Goal: Check status

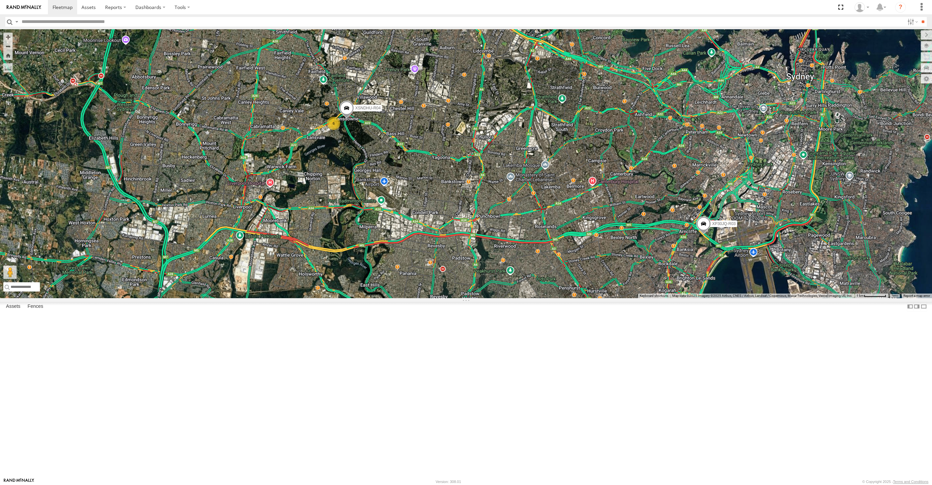
drag, startPoint x: 519, startPoint y: 331, endPoint x: 518, endPoint y: 362, distance: 30.6
click at [518, 298] on div "XP30JQ-R03 XSNDHU-R04 6" at bounding box center [466, 163] width 932 height 269
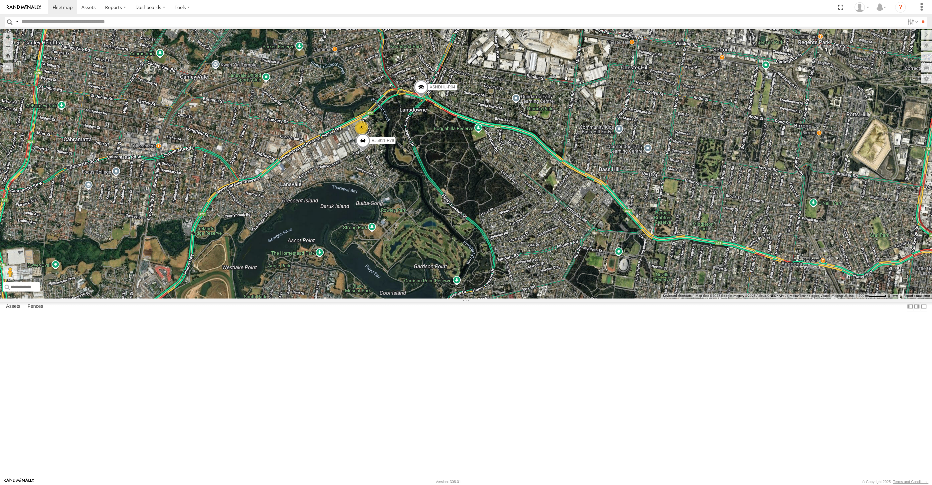
click at [396, 262] on div "XP30JQ-R03 XSNDHU-R04 RJ5911-R79 5" at bounding box center [466, 163] width 932 height 269
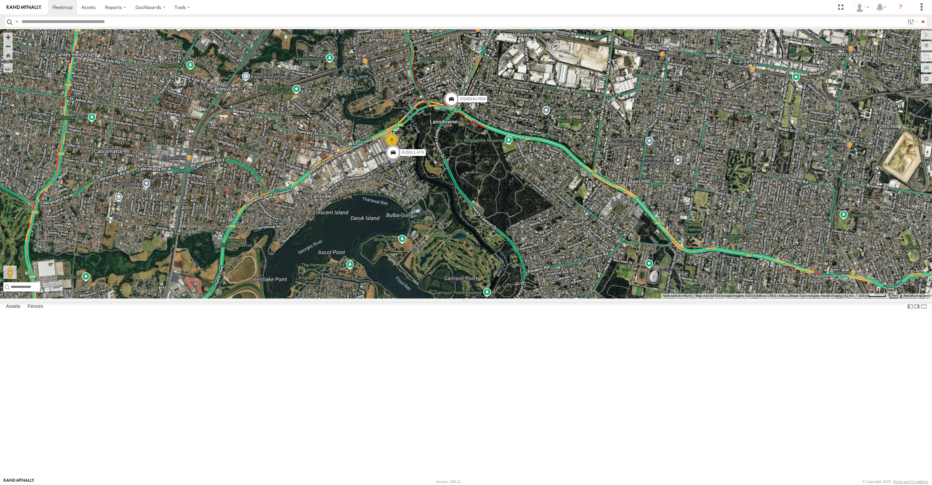
click at [499, 274] on div "XP30JQ-R03 XSNDHU-R04 RJ5911-R79 5" at bounding box center [466, 163] width 932 height 269
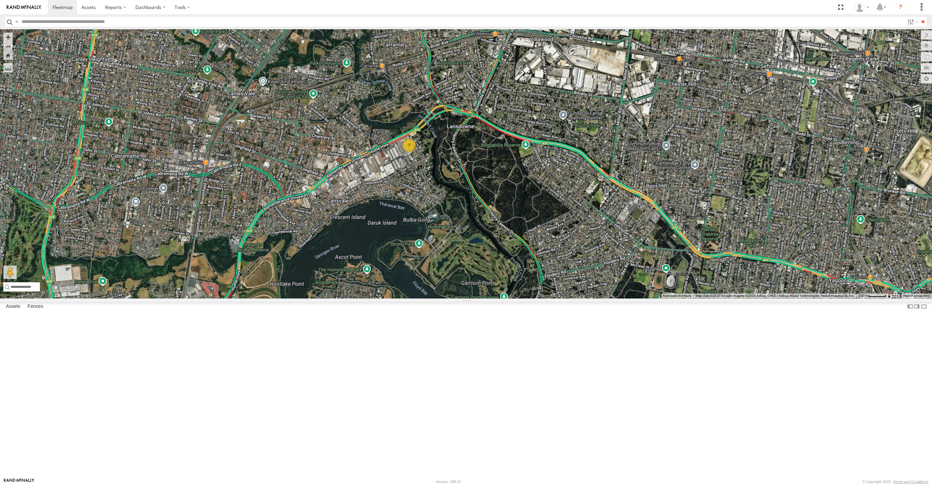
click at [449, 282] on div "7" at bounding box center [466, 163] width 932 height 269
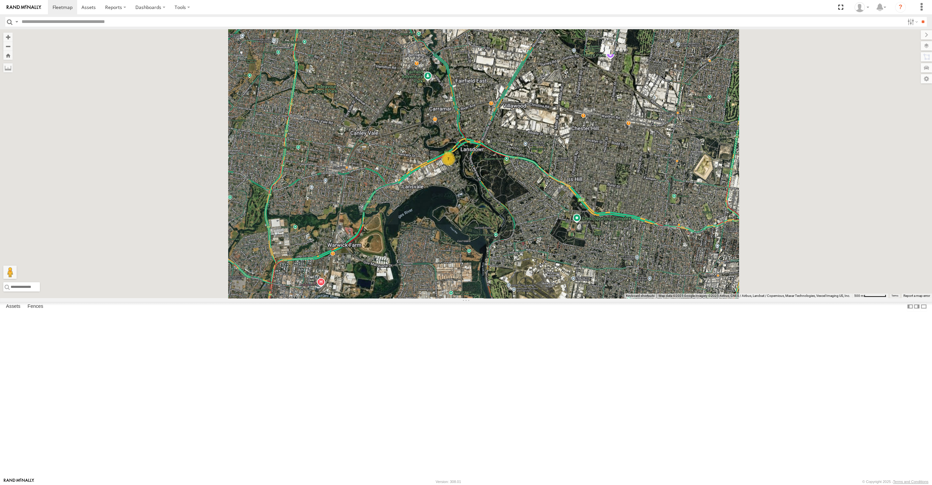
click at [490, 293] on div "7" at bounding box center [466, 163] width 932 height 269
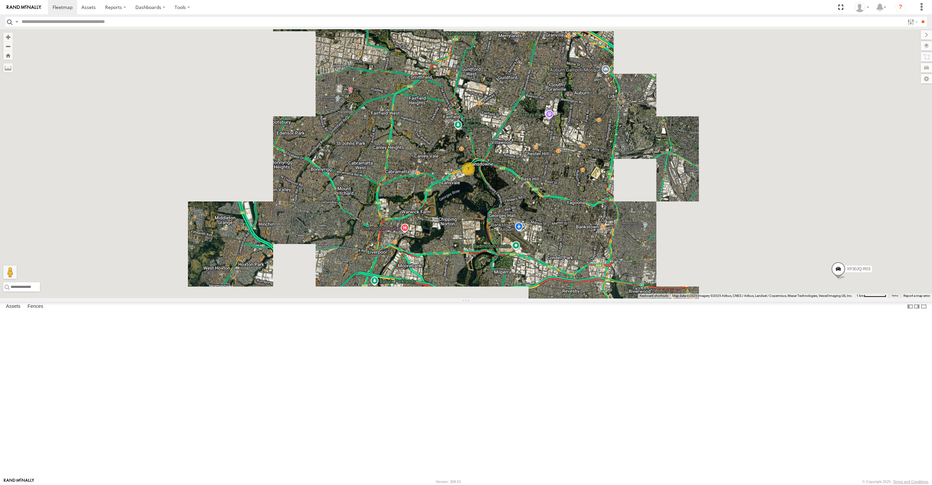
drag, startPoint x: 556, startPoint y: 279, endPoint x: 545, endPoint y: 288, distance: 14.4
click at [553, 286] on div "XP30JQ-R03 7" at bounding box center [466, 163] width 932 height 269
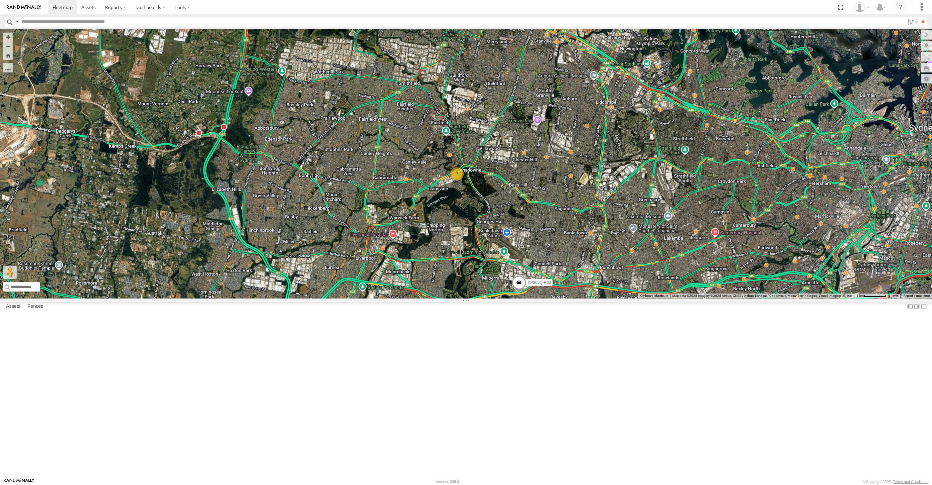
drag, startPoint x: 603, startPoint y: 359, endPoint x: 585, endPoint y: 343, distance: 23.8
click at [585, 298] on div "XP30JQ-R03 7" at bounding box center [466, 163] width 932 height 269
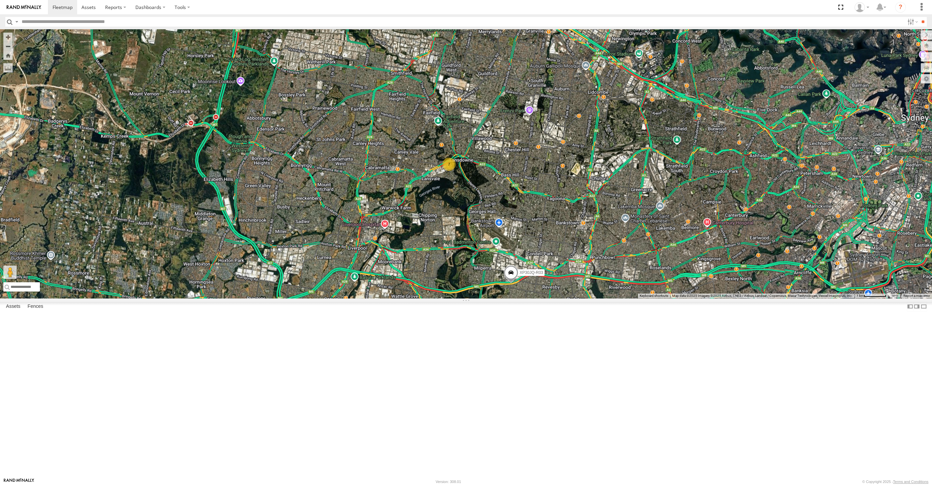
drag, startPoint x: 587, startPoint y: 394, endPoint x: 567, endPoint y: 386, distance: 20.9
click at [579, 298] on div "XP30JQ-R03 7" at bounding box center [466, 163] width 932 height 269
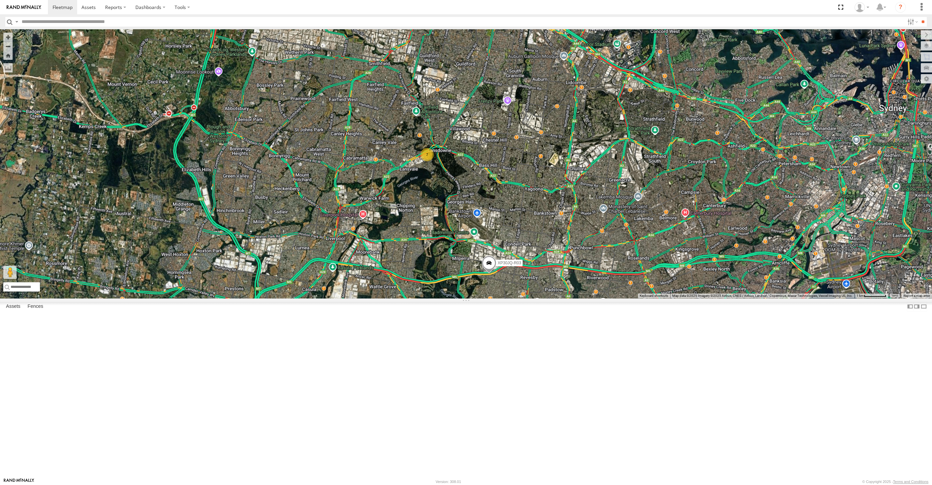
click at [559, 298] on div "XP30JQ-R03 7" at bounding box center [466, 163] width 932 height 269
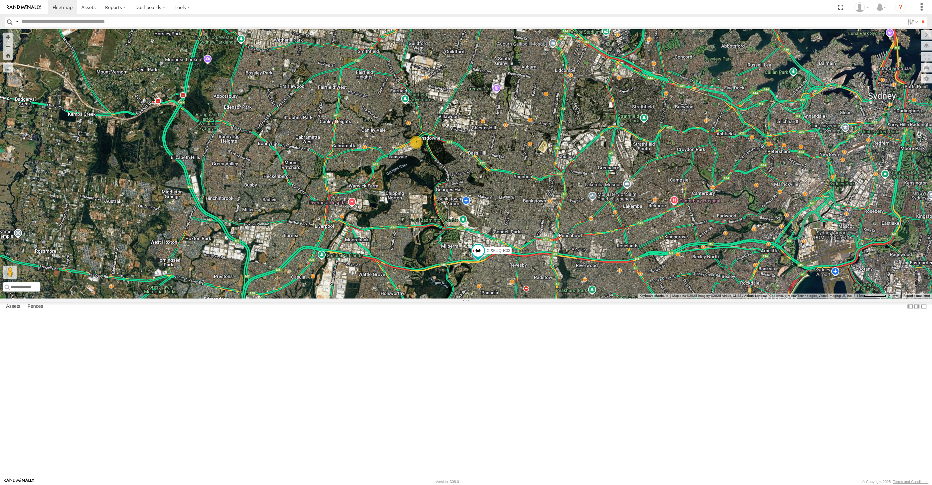
drag, startPoint x: 583, startPoint y: 376, endPoint x: 581, endPoint y: 359, distance: 16.5
click at [584, 298] on div "XP30JQ-R03 7" at bounding box center [466, 163] width 932 height 269
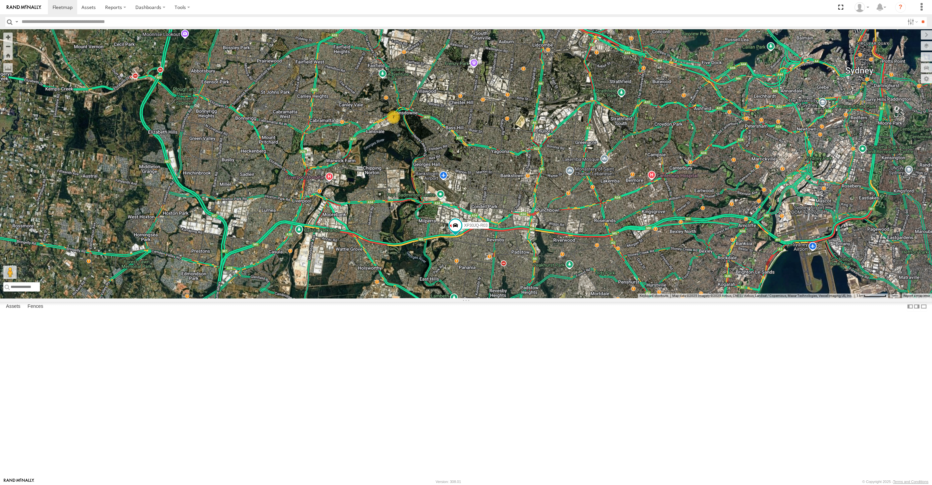
click at [596, 298] on div "XP30JQ-R03 7" at bounding box center [466, 163] width 932 height 269
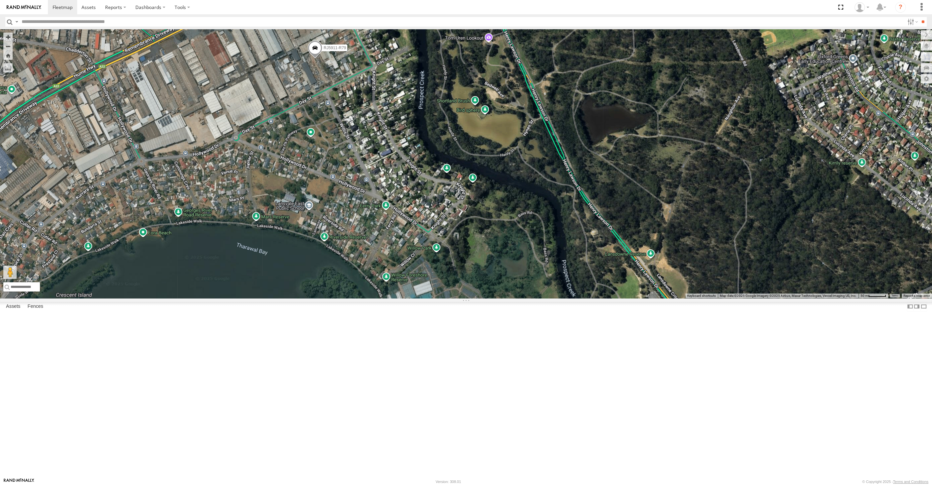
drag, startPoint x: 356, startPoint y: 152, endPoint x: 363, endPoint y: 168, distance: 17.0
click at [363, 168] on div "XP30JQ-R03 RJ5911-R79 XSNDHU-R04 5" at bounding box center [466, 163] width 932 height 269
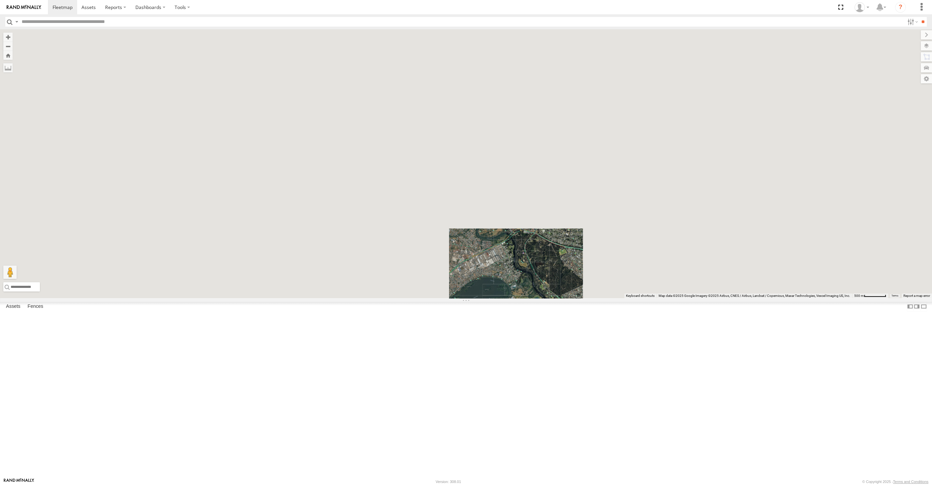
drag, startPoint x: 540, startPoint y: 390, endPoint x: 537, endPoint y: 357, distance: 33.7
click at [539, 298] on div at bounding box center [466, 163] width 932 height 269
